Goal: Task Accomplishment & Management: Manage account settings

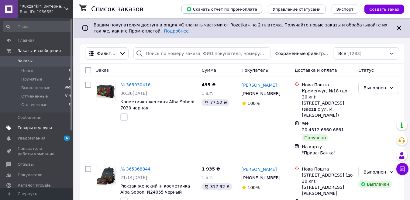
click at [33, 128] on span "Товары и услуги" at bounding box center [35, 127] width 34 height 5
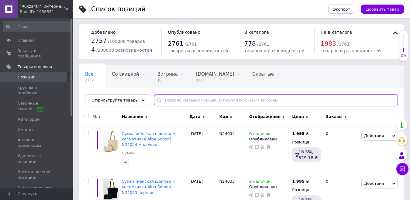
click at [189, 100] on input "text" at bounding box center [276, 100] width 244 height 12
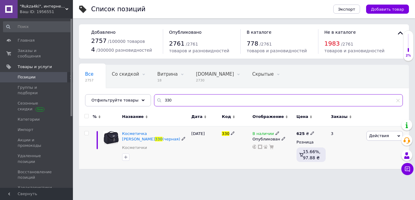
type input "330"
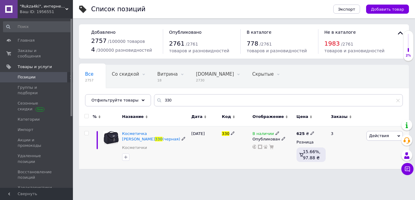
click at [265, 134] on span "В наличии" at bounding box center [264, 134] width 22 height 6
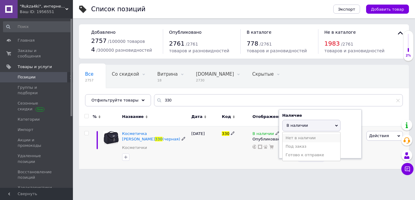
click at [297, 138] on li "Нет в наличии" at bounding box center [312, 138] width 58 height 9
click at [247, 155] on div "330" at bounding box center [236, 147] width 31 height 43
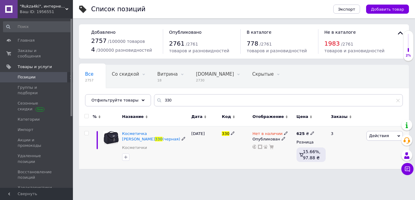
click at [85, 134] on input "checkbox" at bounding box center [87, 133] width 4 height 4
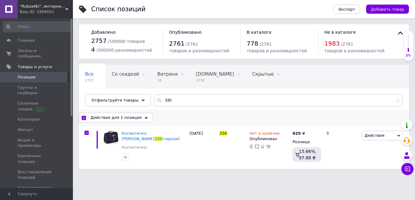
click at [145, 119] on icon at bounding box center [146, 117] width 3 height 3
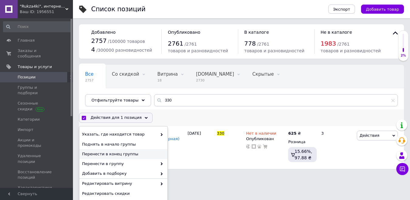
click at [122, 153] on span "Перенести в конец группы" at bounding box center [122, 153] width 81 height 5
checkbox input "false"
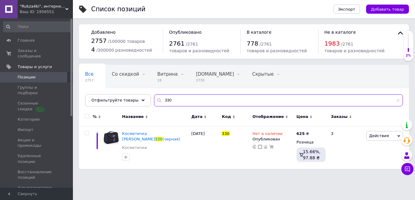
click at [171, 101] on input "330" at bounding box center [278, 100] width 249 height 12
type input "3"
type input "644"
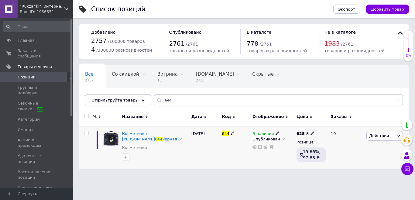
click at [396, 135] on span "Действия" at bounding box center [385, 136] width 36 height 10
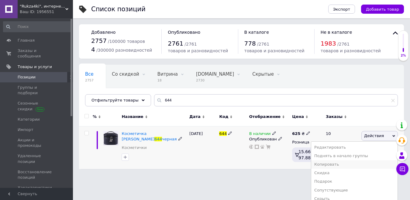
click at [341, 164] on li "Копировать" at bounding box center [354, 164] width 86 height 9
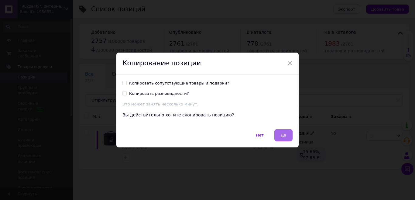
click at [279, 137] on button "Да" at bounding box center [284, 135] width 18 height 12
